Goal: Task Accomplishment & Management: Use online tool/utility

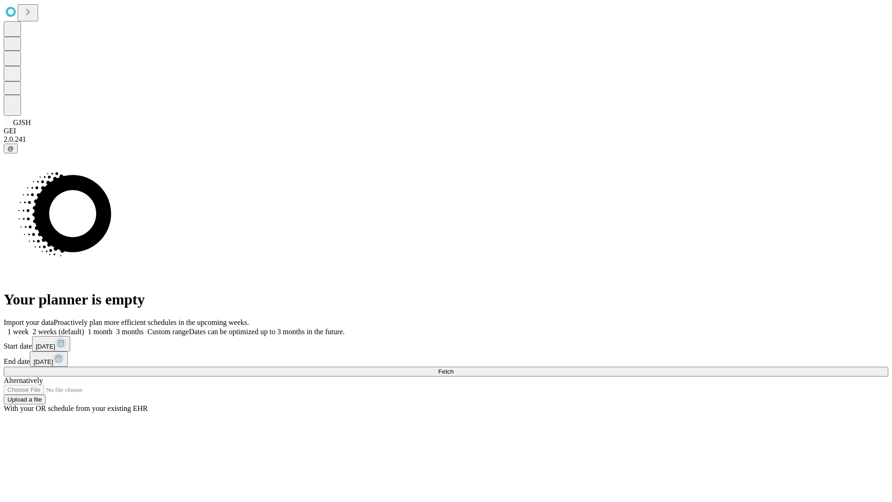
click at [454, 368] on span "Fetch" at bounding box center [445, 371] width 15 height 7
